Goal: Complete application form: Complete application form

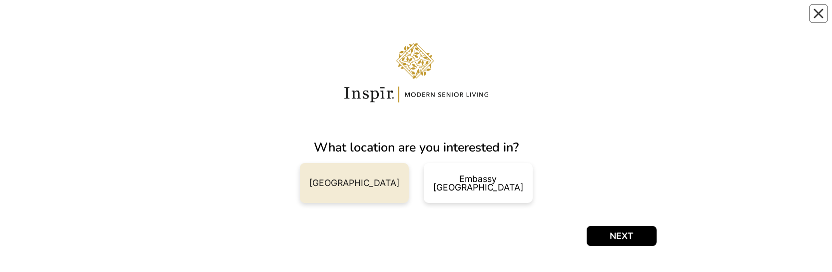
click at [360, 19] on div "Carnegie Hill NY" at bounding box center [354, 182] width 90 height 9
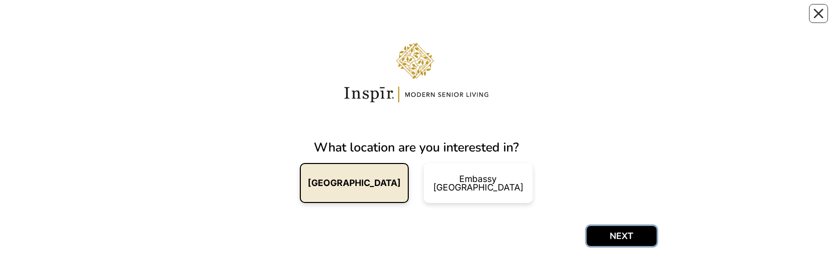
click at [627, 19] on button "NEXT" at bounding box center [621, 236] width 70 height 20
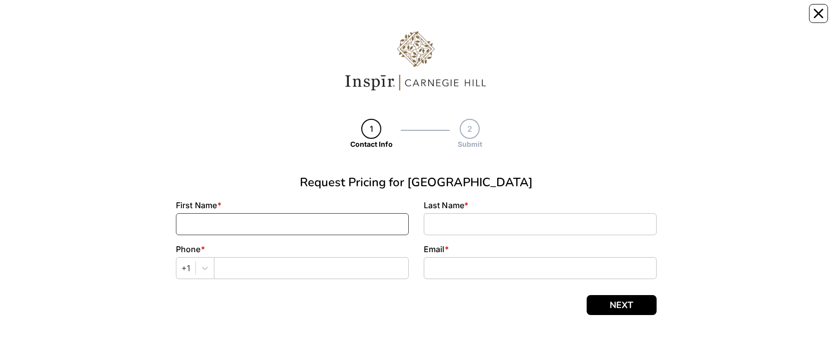
click at [225, 219] on input at bounding box center [292, 224] width 233 height 22
type input "Dean"
type input "Abada"
type input "21237"
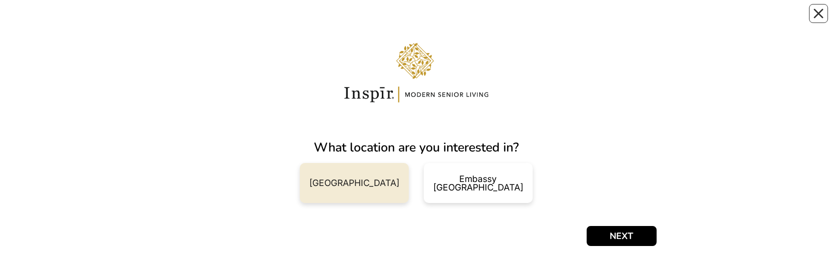
click at [366, 173] on div "[GEOGRAPHIC_DATA]" at bounding box center [354, 183] width 109 height 40
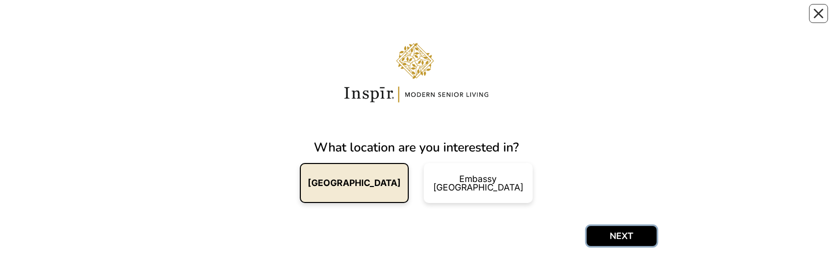
click at [627, 235] on button "NEXT" at bounding box center [621, 236] width 70 height 20
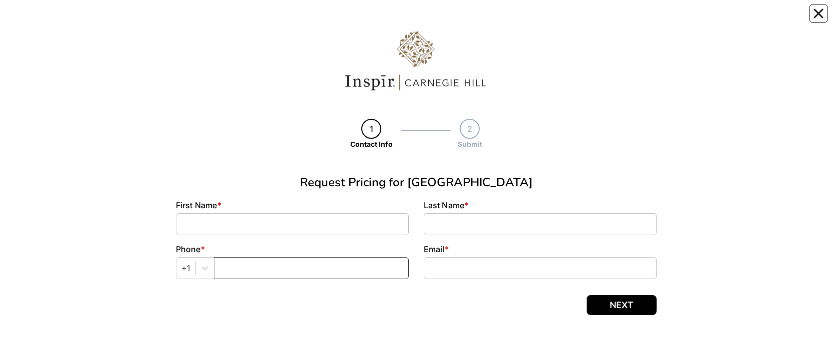
click at [278, 262] on input "text" at bounding box center [311, 268] width 195 height 22
type input "3"
type input "2123722338"
type input "Dean"
type input "Abada"
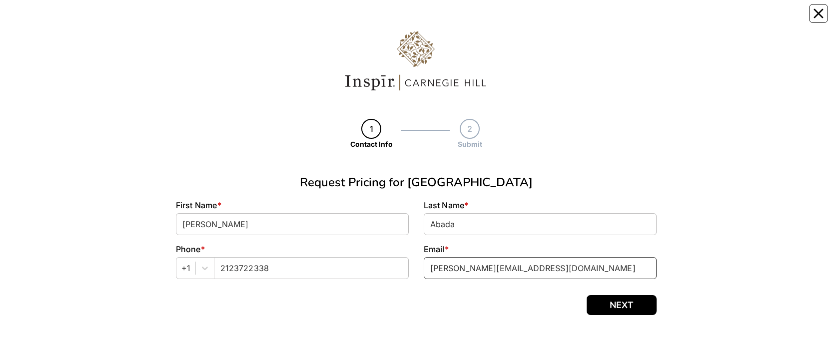
type input "dean.abada@nmrk.com"
click at [607, 271] on button "NEXT" at bounding box center [621, 305] width 70 height 20
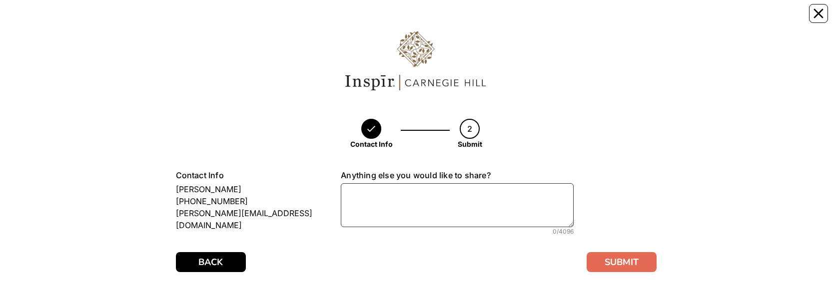
click at [477, 218] on textarea at bounding box center [457, 205] width 233 height 44
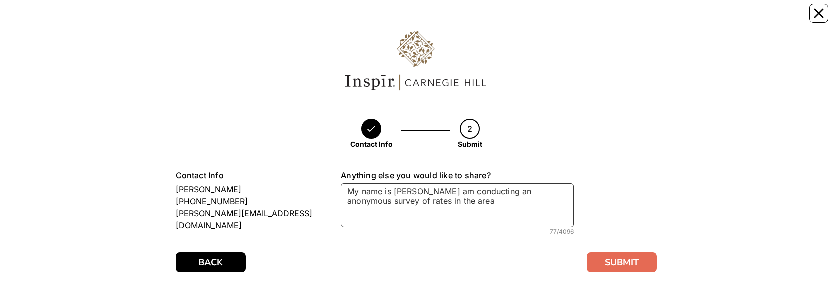
type textarea "My name is Dean, and I am conducting an anonymous survey of rates in the area"
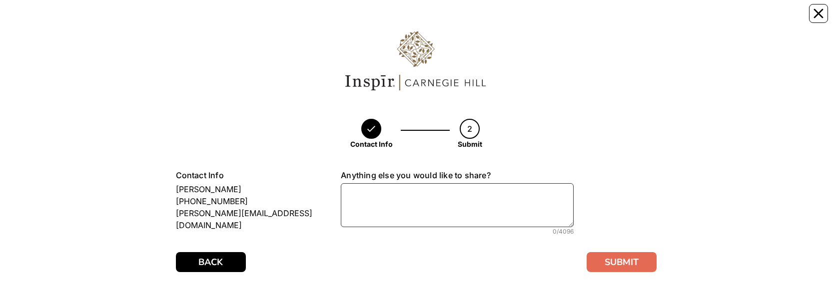
click at [455, 216] on textarea at bounding box center [457, 205] width 233 height 44
click at [829, 8] on div "Contact Info 2 Submit Submit Step 2 \ 2 Contact Info Dean Abada +1 2123722338 d…" at bounding box center [416, 149] width 832 height 298
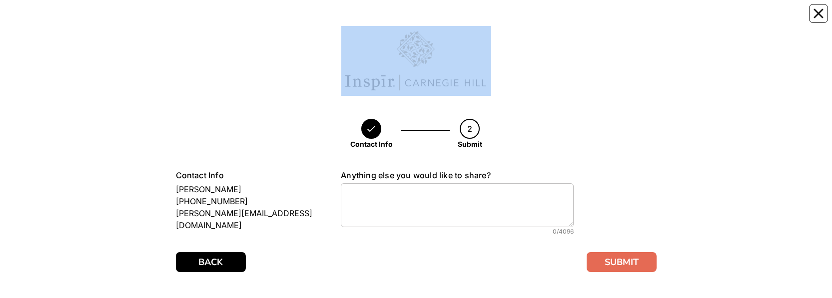
drag, startPoint x: 828, startPoint y: 8, endPoint x: 816, endPoint y: 23, distance: 18.8
click at [822, 12] on div "Contact Info 2 Submit Submit Step 2 \ 2 Contact Info Dean Abada +1 2123722338 d…" at bounding box center [416, 149] width 832 height 298
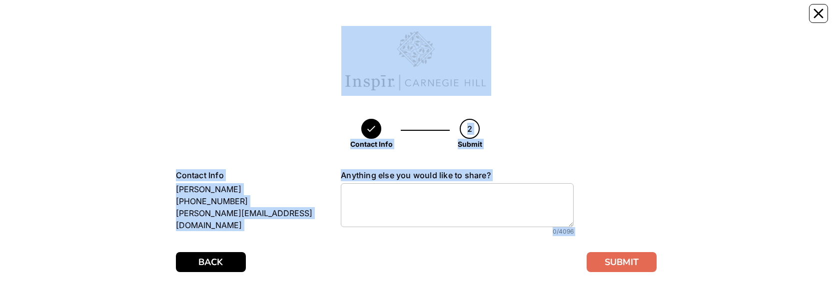
click at [816, 23] on div "Contact Info 2 Submit Submit Step 2 \ 2 Contact Info Dean Abada +1 2123722338 d…" at bounding box center [415, 149] width 817 height 278
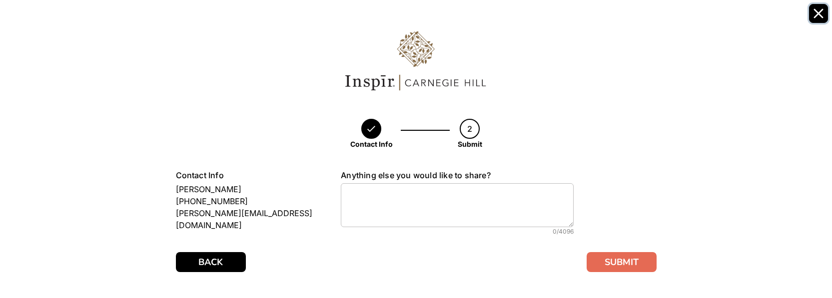
click at [818, 20] on button "Close" at bounding box center [818, 13] width 19 height 19
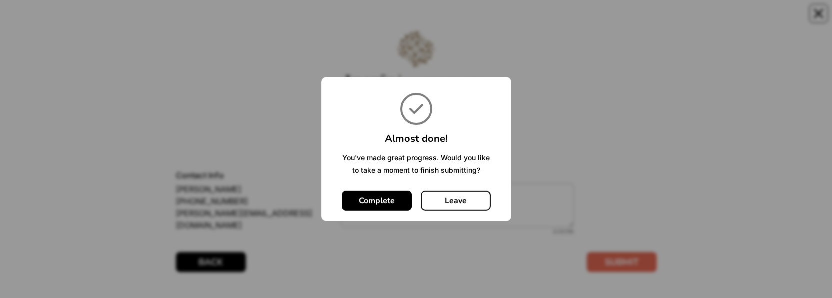
click at [442, 198] on button "Leave" at bounding box center [456, 201] width 70 height 20
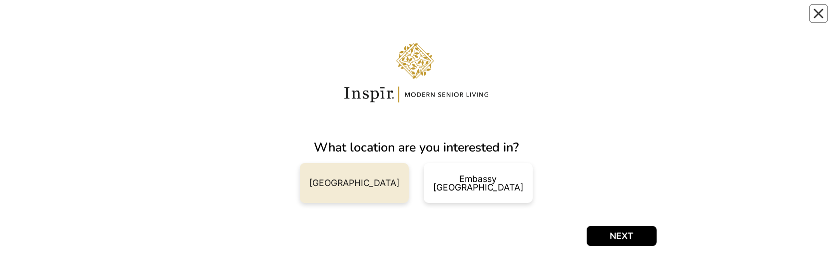
click at [355, 174] on div "[GEOGRAPHIC_DATA]" at bounding box center [354, 183] width 109 height 40
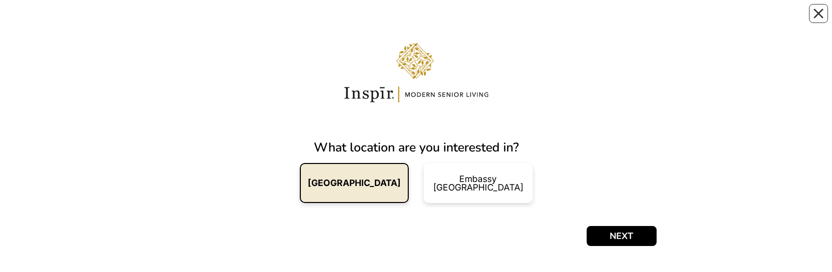
click at [598, 249] on div "What location are you interested in? [GEOGRAPHIC_DATA] NY Embassy Row DC NEXT" at bounding box center [416, 136] width 480 height 252
click at [612, 230] on button "NEXT" at bounding box center [621, 236] width 70 height 20
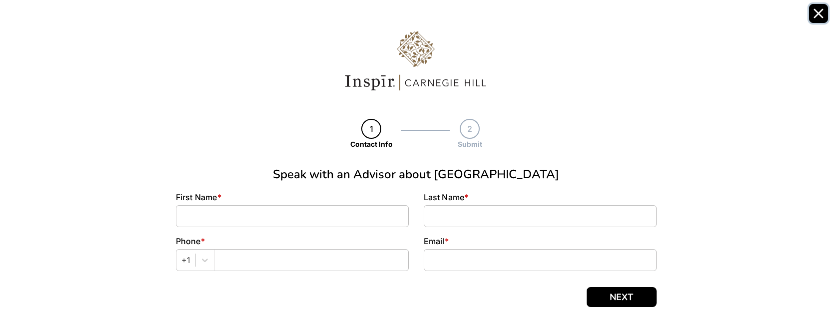
click at [823, 12] on button "Close" at bounding box center [818, 13] width 19 height 19
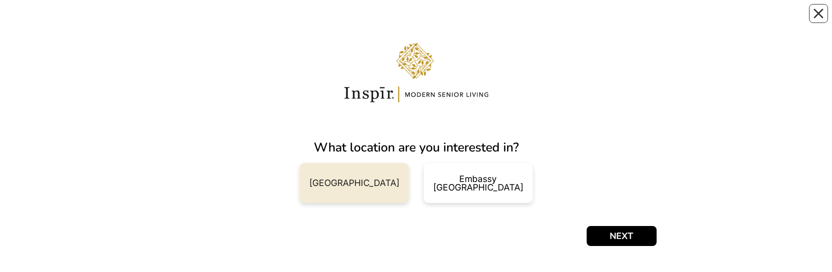
click at [355, 178] on div "[GEOGRAPHIC_DATA]" at bounding box center [354, 182] width 90 height 9
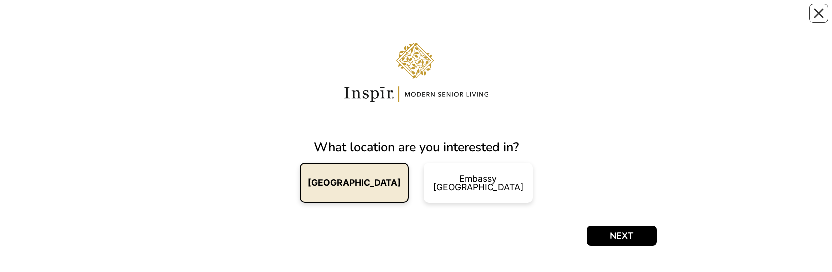
drag, startPoint x: 675, startPoint y: 243, endPoint x: 635, endPoint y: 238, distance: 40.3
click at [650, 243] on div "What location are you interested in? [GEOGRAPHIC_DATA] NY Embassy Row DC NEXT" at bounding box center [415, 136] width 639 height 252
click at [635, 238] on button "NEXT" at bounding box center [621, 236] width 70 height 20
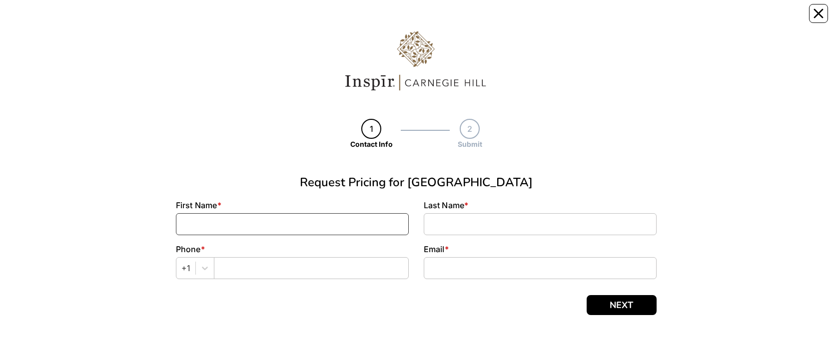
click at [245, 228] on input at bounding box center [292, 224] width 233 height 22
type input "Dean"
type input "Abada"
type input "2123722338"
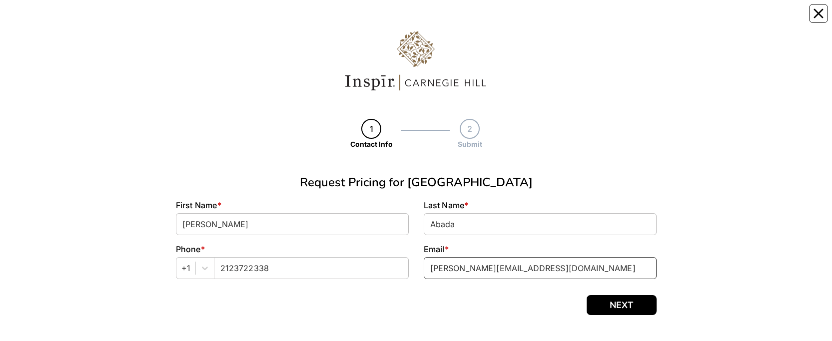
type input "dean.abada@nmrk.com"
click at [617, 271] on button "NEXT" at bounding box center [621, 305] width 70 height 20
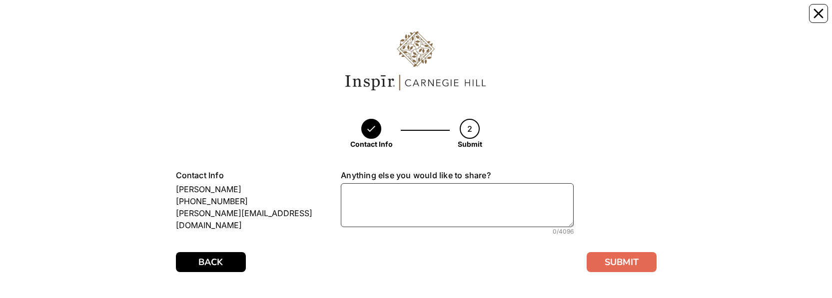
click at [415, 197] on textarea at bounding box center [457, 205] width 233 height 44
paste textarea "I"
click at [416, 195] on textarea at bounding box center [457, 205] width 233 height 44
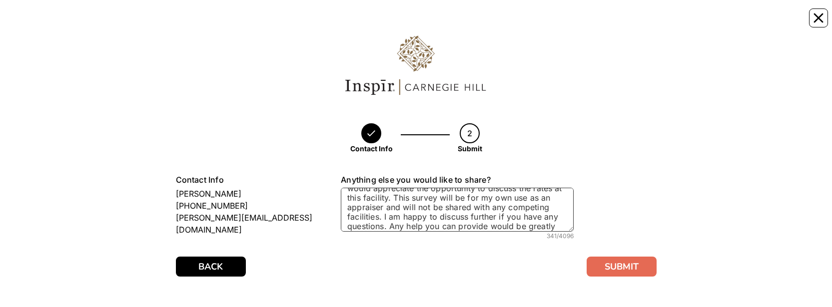
scroll to position [26, 0]
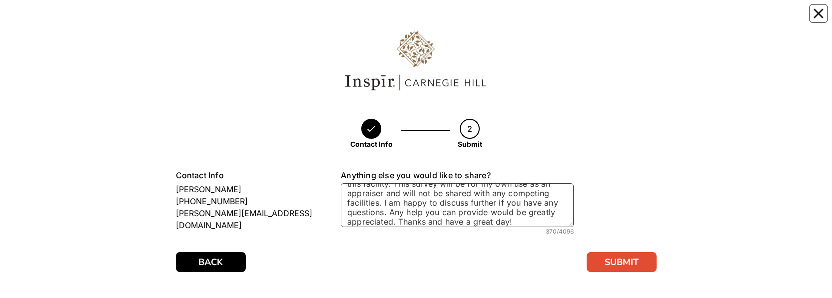
type textarea "I am conducting a survey about rates in the area and would appreciate the oppor…"
click at [643, 265] on button "SUBMIT" at bounding box center [621, 262] width 70 height 20
